Goal: Transaction & Acquisition: Register for event/course

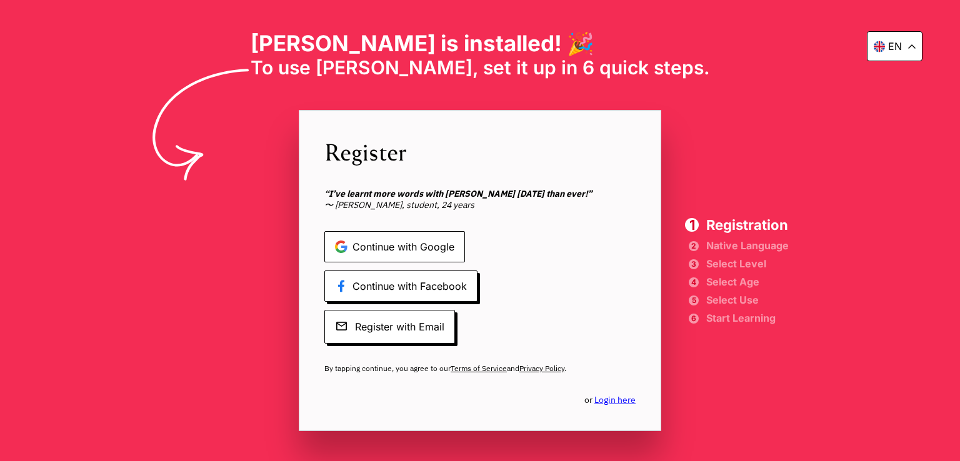
click at [435, 239] on span "Continue with Google" at bounding box center [395, 246] width 141 height 31
click at [397, 246] on span "Continue with Google" at bounding box center [395, 246] width 141 height 31
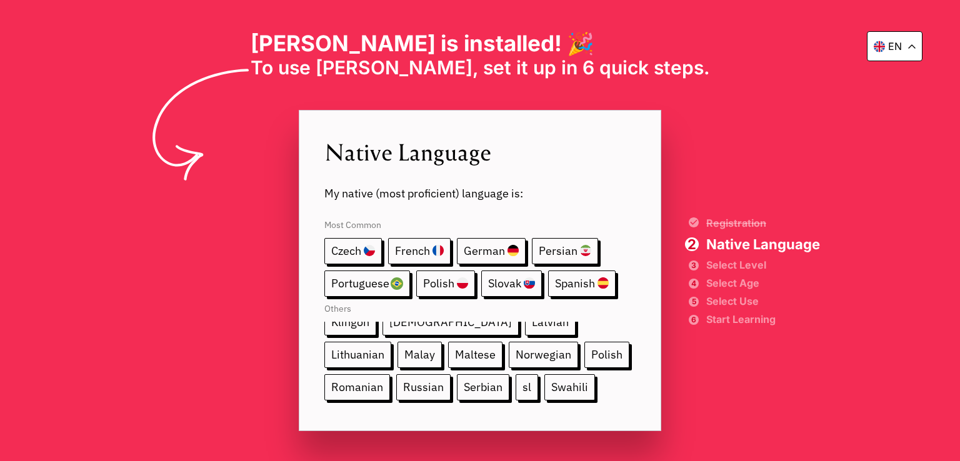
scroll to position [200, 0]
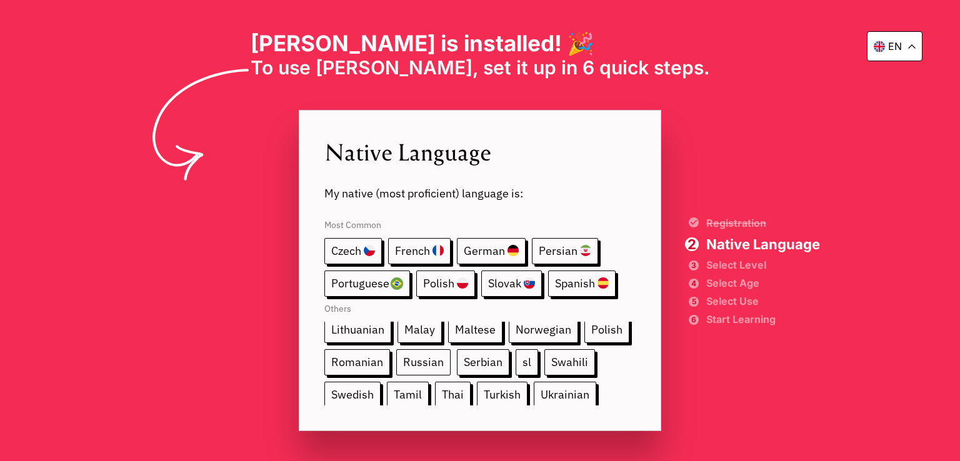
click at [396, 353] on span "Russian" at bounding box center [423, 363] width 54 height 26
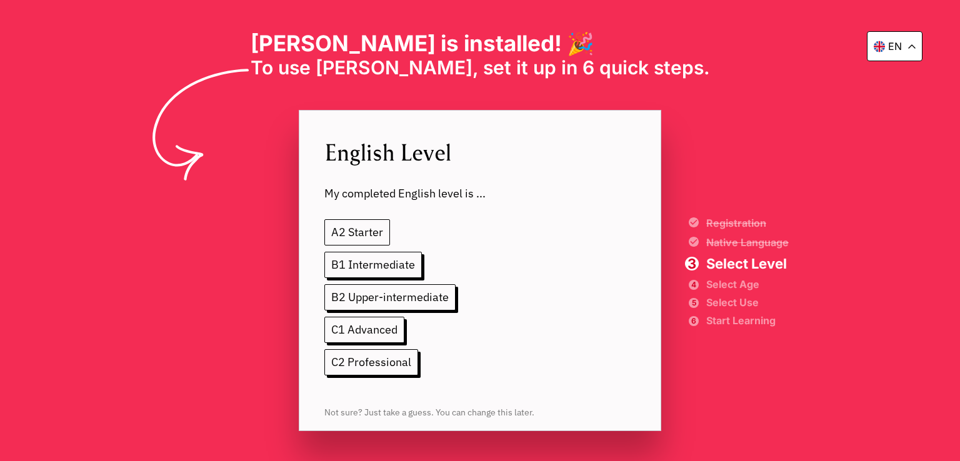
click at [366, 229] on span "A2 Starter" at bounding box center [358, 232] width 66 height 26
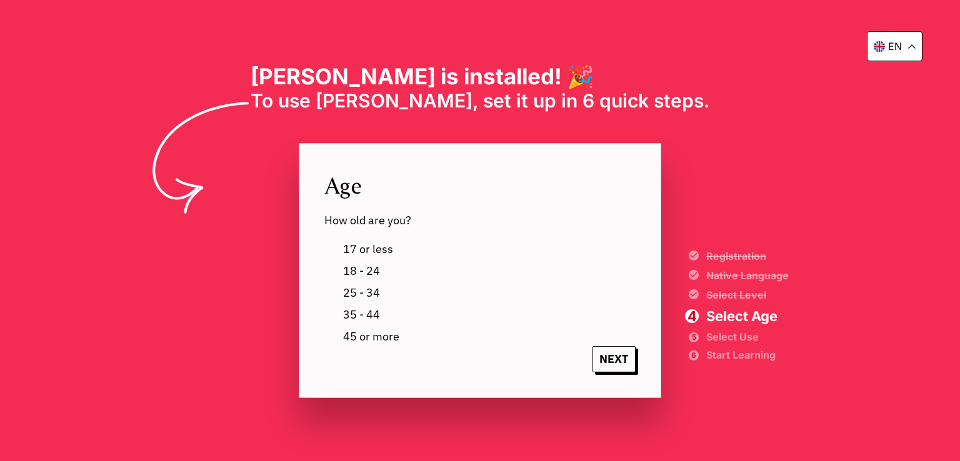
click at [339, 248] on label "17 or less" at bounding box center [366, 249] width 54 height 19
click at [620, 366] on span "NEXT" at bounding box center [614, 359] width 43 height 26
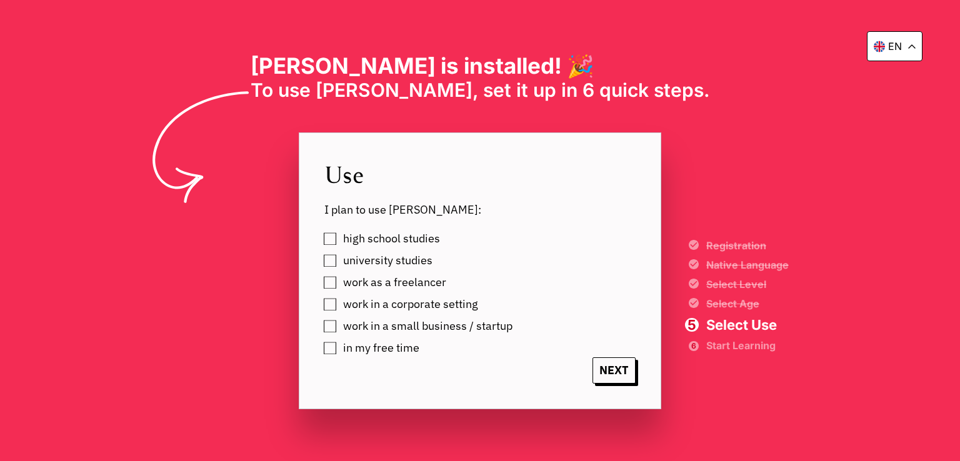
click at [339, 261] on label "university studies" at bounding box center [386, 260] width 94 height 19
click at [339, 241] on label "high school studies" at bounding box center [389, 238] width 101 height 19
click at [606, 363] on span "NEXT" at bounding box center [614, 371] width 43 height 26
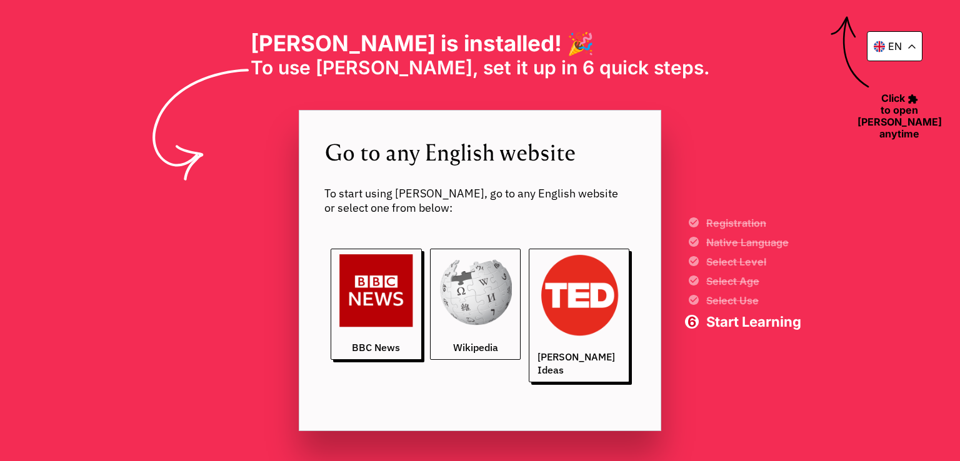
click at [493, 328] on img at bounding box center [476, 291] width 74 height 74
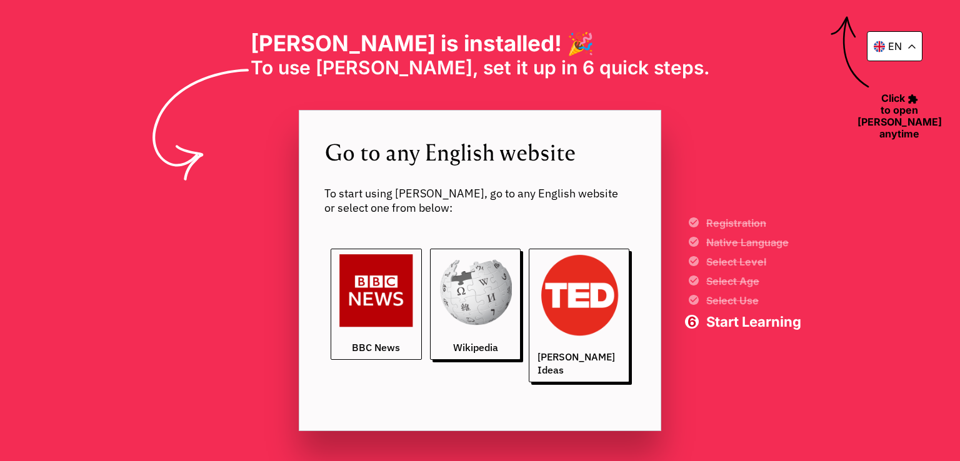
click at [373, 312] on img at bounding box center [377, 291] width 74 height 74
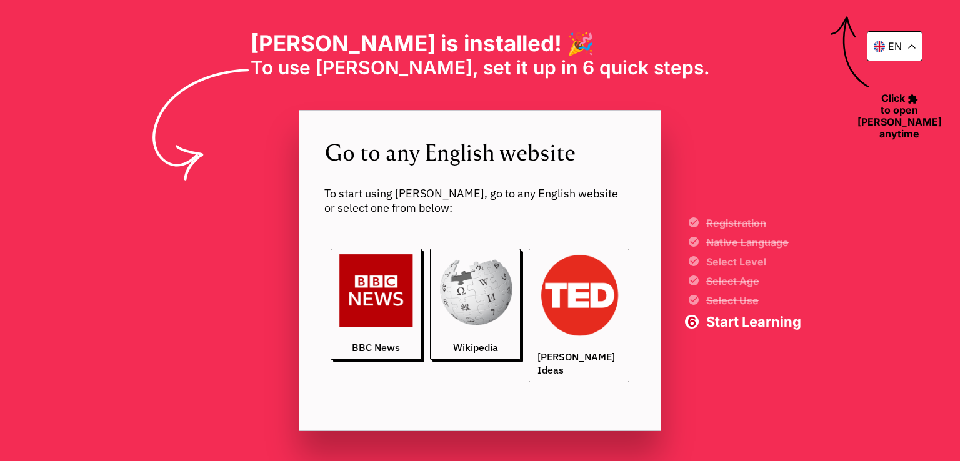
click at [580, 308] on img at bounding box center [579, 295] width 83 height 83
